Goal: Task Accomplishment & Management: Manage account settings

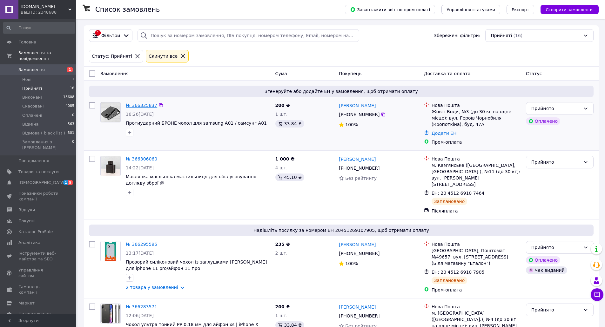
click at [138, 103] on link "№ 366325837" at bounding box center [141, 105] width 31 height 5
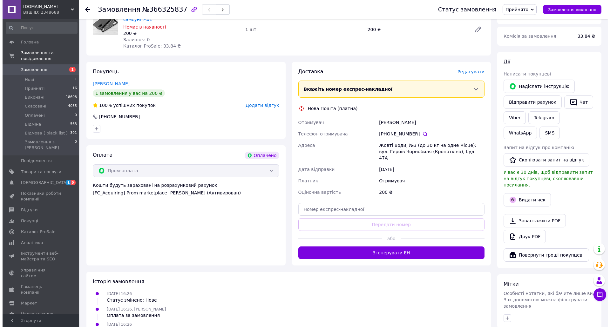
scroll to position [222, 0]
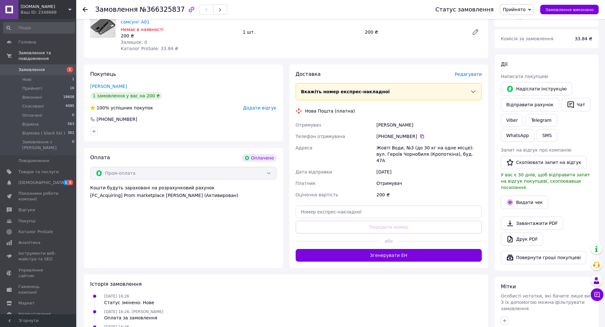
click at [479, 72] on span "Редагувати" at bounding box center [468, 74] width 27 height 5
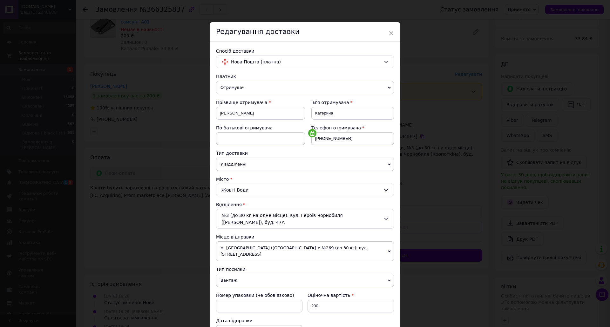
scroll to position [64, 0]
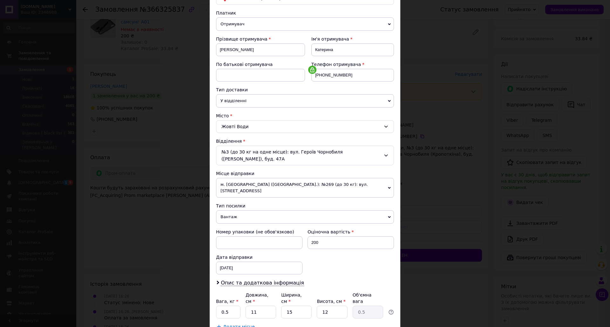
click at [239, 211] on span "Вантаж" at bounding box center [305, 217] width 178 height 13
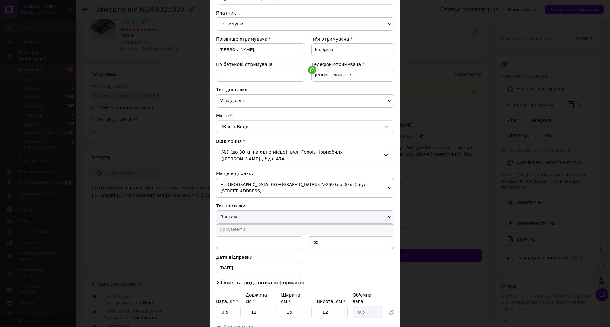
click at [233, 225] on li "Документи" at bounding box center [305, 230] width 178 height 10
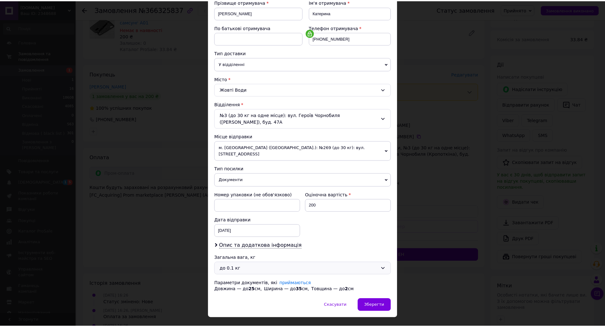
scroll to position [101, 0]
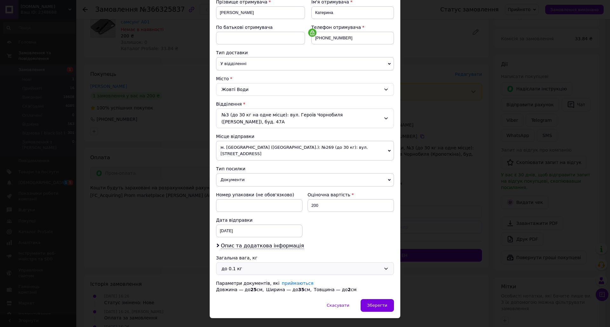
click at [238, 265] on div "до 0.1 кг" at bounding box center [300, 268] width 159 height 7
click at [239, 280] on li "до 0.5 кг" at bounding box center [303, 280] width 177 height 11
click at [380, 299] on div "Зберегти" at bounding box center [376, 305] width 33 height 13
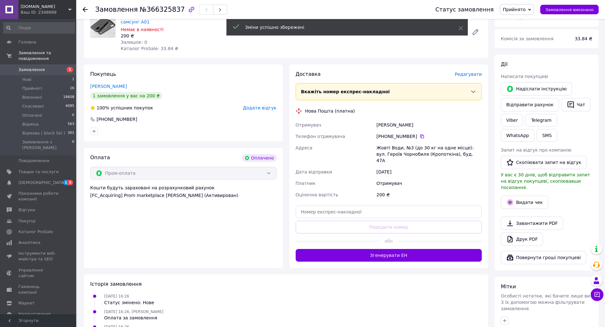
click at [406, 249] on button "Згенерувати ЕН" at bounding box center [389, 255] width 186 height 13
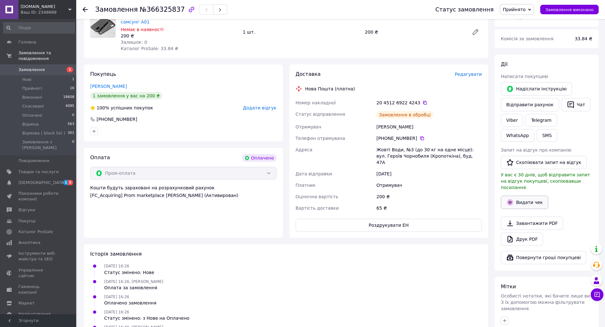
click at [522, 196] on button "Видати чек" at bounding box center [524, 202] width 47 height 13
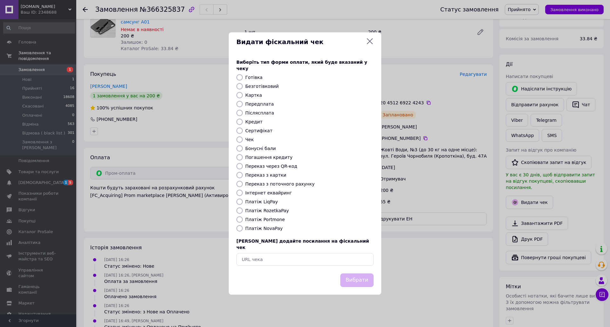
click at [276, 210] on label "Платіж RozetkaPay" at bounding box center [266, 210] width 43 height 5
click at [243, 210] on input "Платіж RozetkaPay" at bounding box center [239, 211] width 6 height 6
radio input "true"
click at [358, 274] on button "Вибрати" at bounding box center [356, 281] width 33 height 14
